Goal: Information Seeking & Learning: Learn about a topic

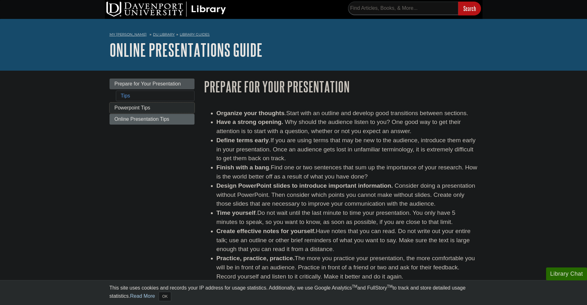
click at [169, 111] on link "Powerpoint Tips" at bounding box center [152, 107] width 85 height 11
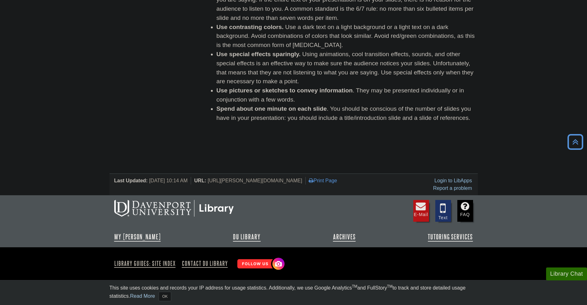
scroll to position [3, 0]
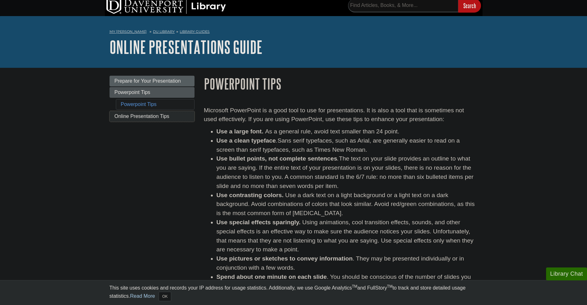
click at [146, 116] on span "Online Presentation Tips" at bounding box center [142, 115] width 55 height 5
